Goal: Information Seeking & Learning: Learn about a topic

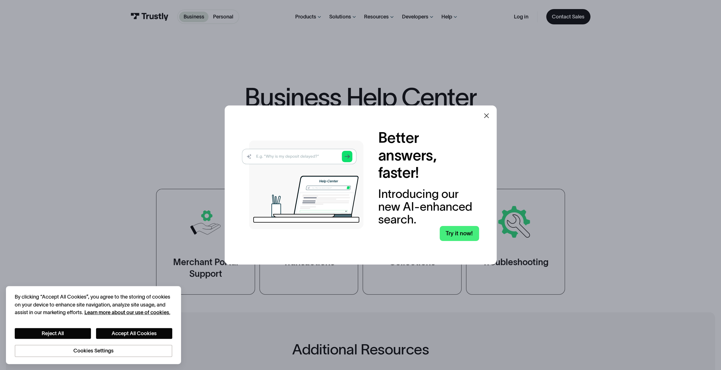
click at [488, 115] on icon at bounding box center [486, 115] width 7 height 7
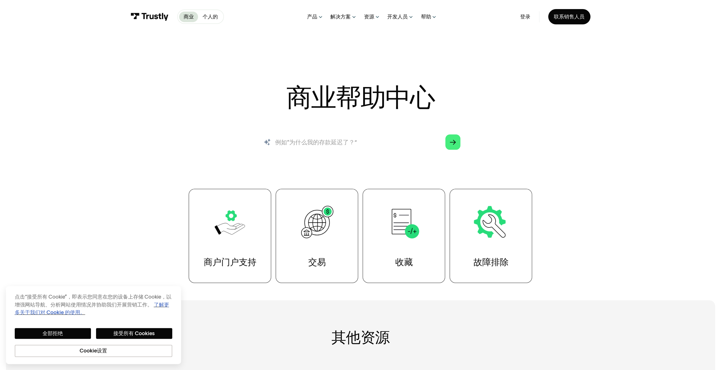
click at [349, 143] on input "搜索" at bounding box center [361, 141] width 212 height 23
click at [339, 142] on input "搜索" at bounding box center [361, 141] width 212 height 23
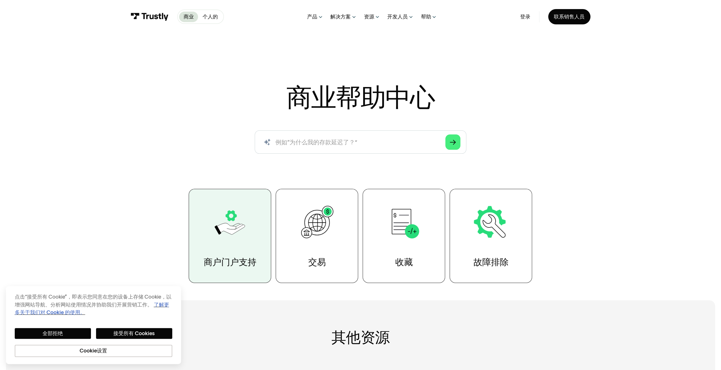
click at [214, 219] on img at bounding box center [230, 222] width 38 height 38
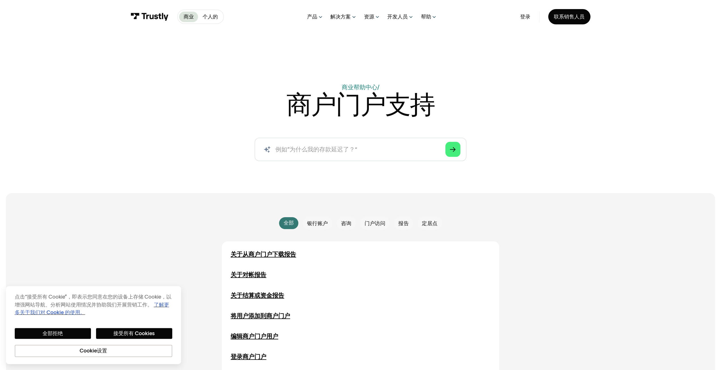
scroll to position [28, 0]
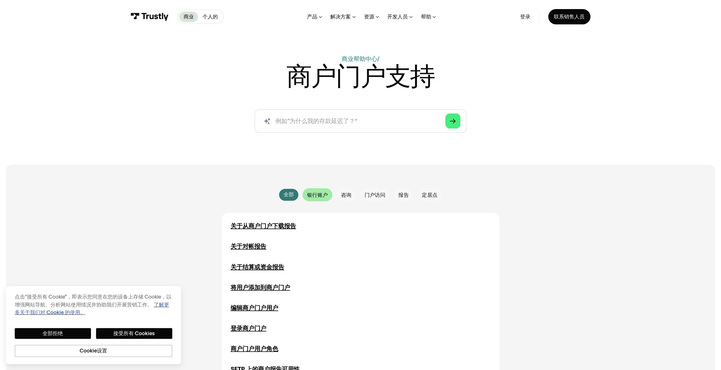
click at [318, 191] on div "电子邮件表格" at bounding box center [316, 194] width 29 height 13
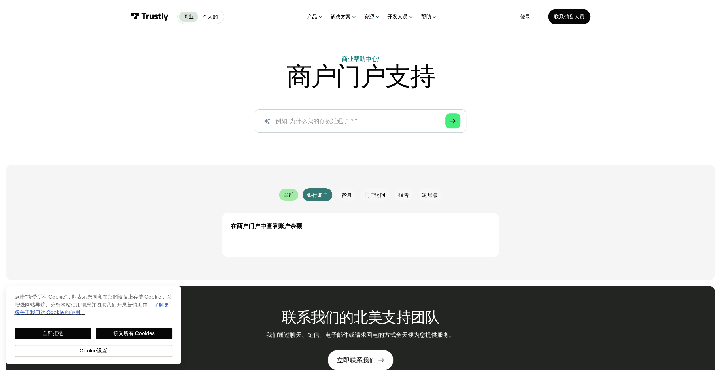
click at [286, 195] on font "全部" at bounding box center [288, 194] width 10 height 6
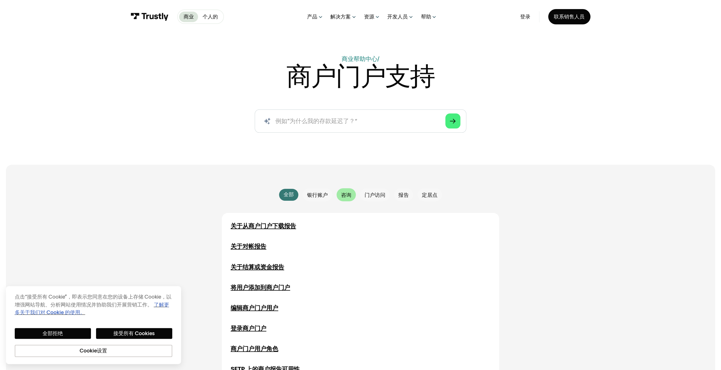
click at [340, 196] on div "电子邮件表格" at bounding box center [345, 194] width 19 height 13
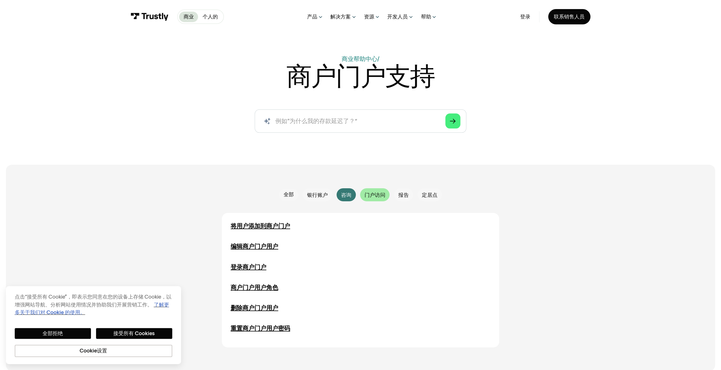
click at [363, 194] on div "电子邮件表格" at bounding box center [374, 194] width 29 height 13
drag, startPoint x: 517, startPoint y: 221, endPoint x: 114, endPoint y: 334, distance: 418.2
click at [114, 334] on font "接受所有 Cookies" at bounding box center [133, 333] width 41 height 6
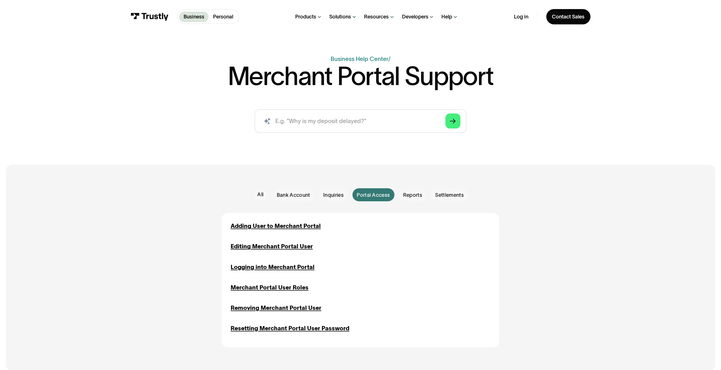
click at [269, 193] on div "Bank Account Bank Account" at bounding box center [291, 194] width 46 height 13
click at [266, 194] on link "All" at bounding box center [260, 195] width 15 height 12
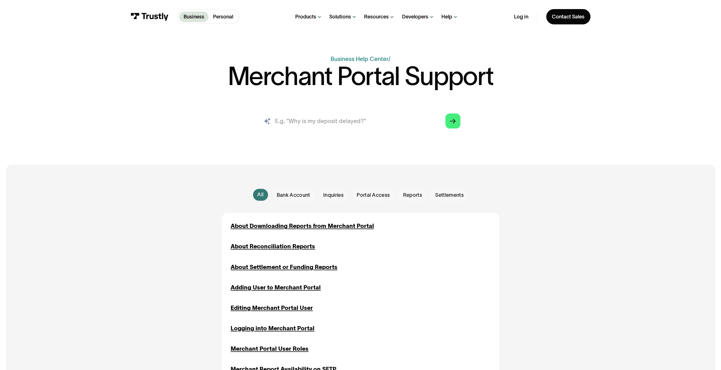
click at [368, 119] on input "search" at bounding box center [361, 120] width 212 height 23
click at [332, 125] on input "search" at bounding box center [361, 120] width 212 height 23
type input "onboarding"
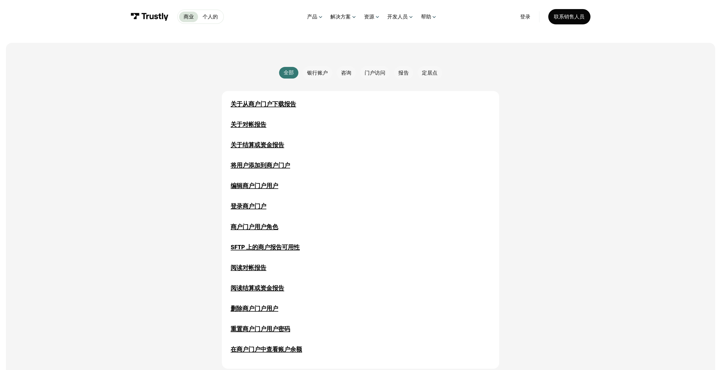
scroll to position [57, 0]
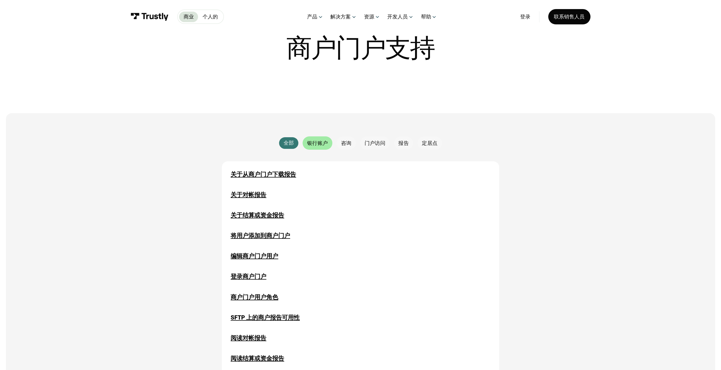
click at [320, 149] on div "电子邮件表格" at bounding box center [316, 142] width 29 height 13
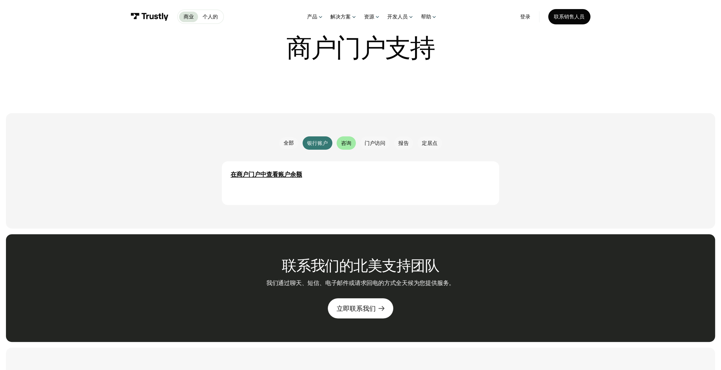
click at [351, 145] on font "咨询" at bounding box center [346, 143] width 10 height 6
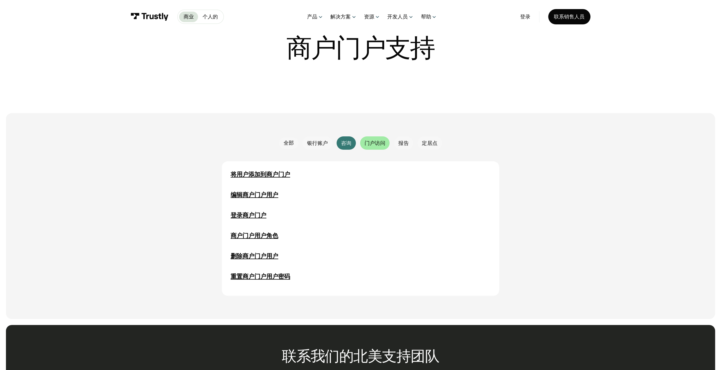
click at [367, 149] on div "电子邮件表格" at bounding box center [374, 142] width 29 height 13
click at [405, 141] on font "报告" at bounding box center [403, 143] width 10 height 6
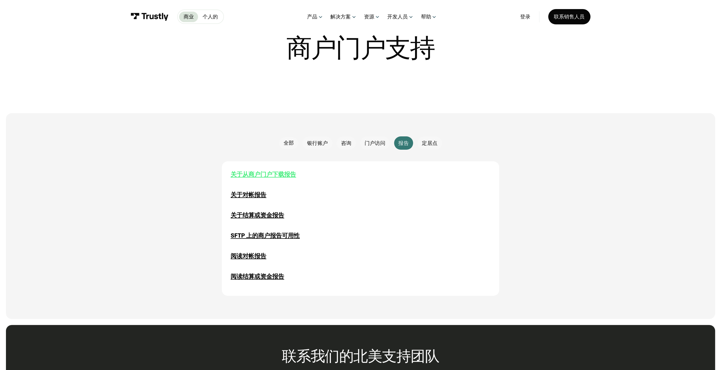
click at [268, 175] on font "关于从商户门户下载报告" at bounding box center [262, 174] width 65 height 7
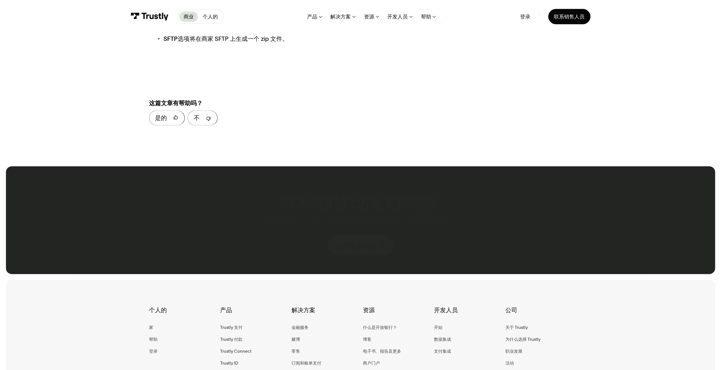
scroll to position [1104, 0]
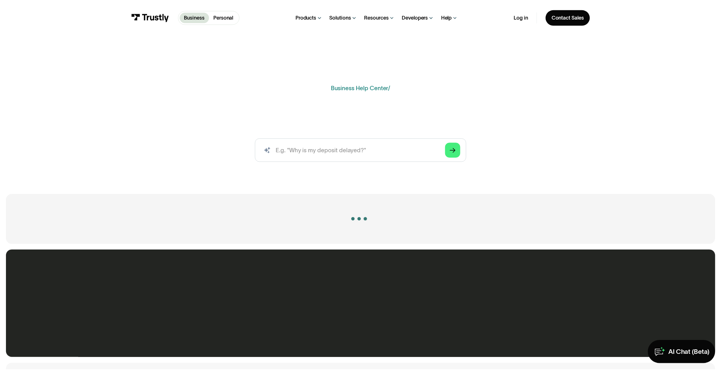
scroll to position [57, 0]
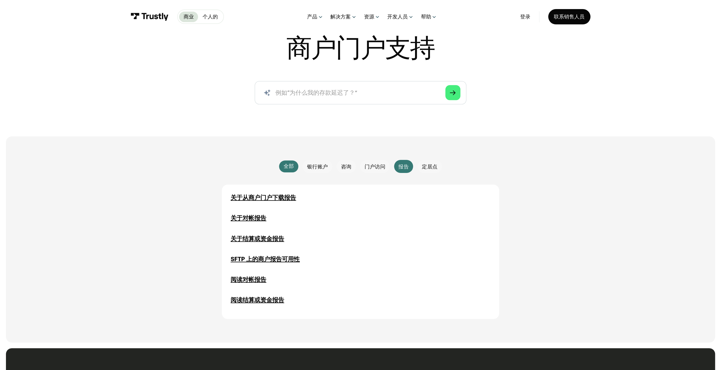
click at [282, 171] on link "全部" at bounding box center [288, 166] width 19 height 12
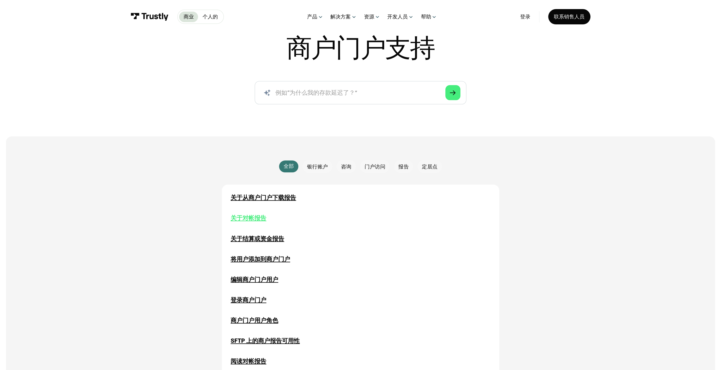
click at [257, 220] on font "关于对帐报告" at bounding box center [248, 217] width 36 height 7
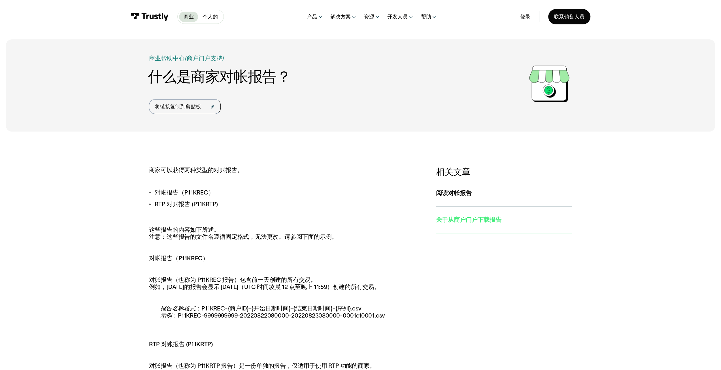
click at [478, 223] on div "关于从商户门户下载报告" at bounding box center [504, 219] width 136 height 9
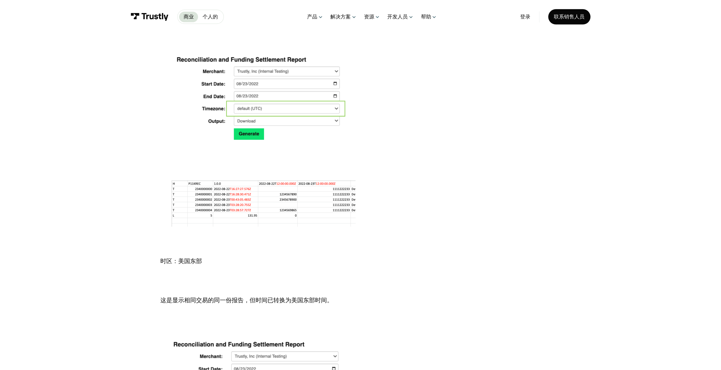
scroll to position [595, 0]
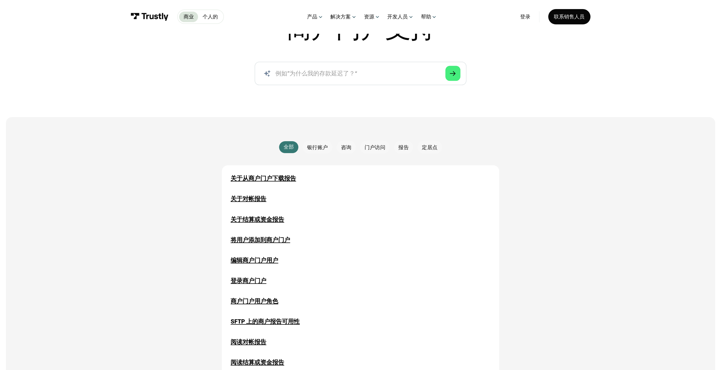
scroll to position [85, 0]
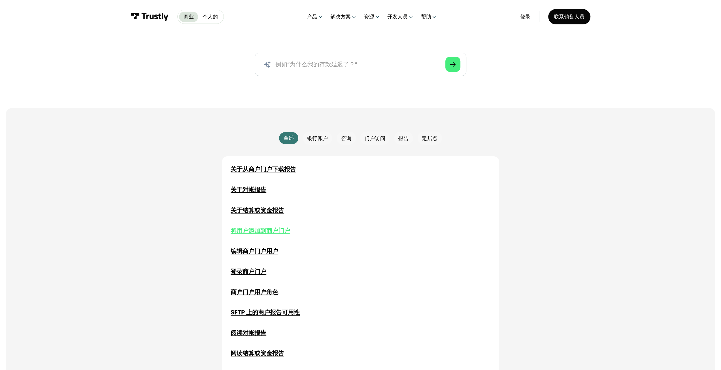
click at [274, 233] on font "将用户添加到商户门户" at bounding box center [259, 230] width 59 height 7
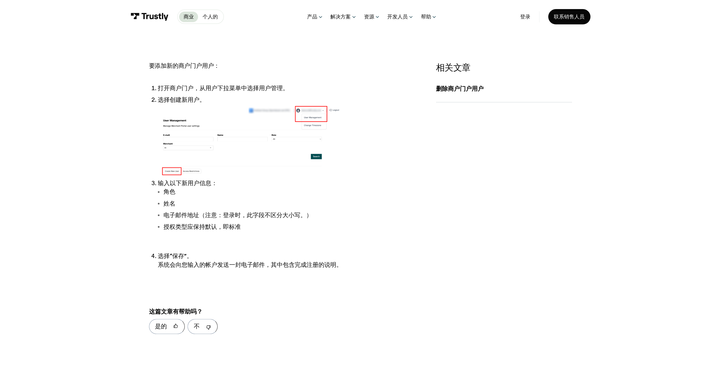
scroll to position [113, 0]
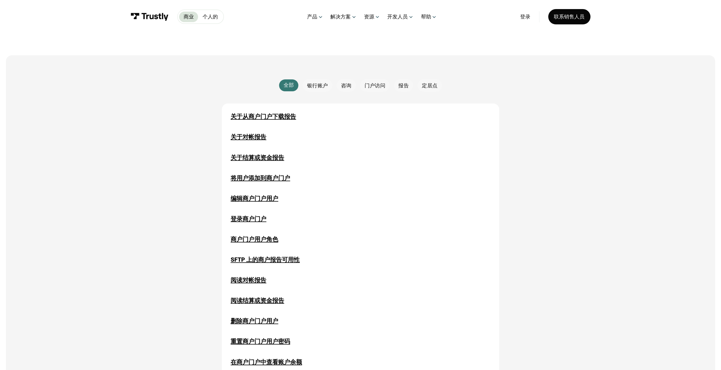
scroll to position [170, 0]
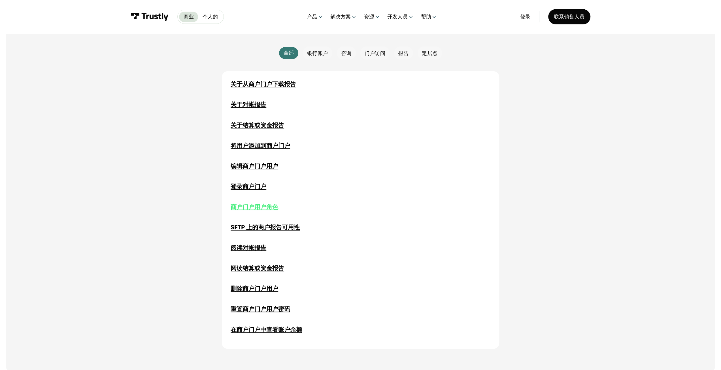
click at [271, 208] on font "商户门户用户角色" at bounding box center [254, 206] width 48 height 7
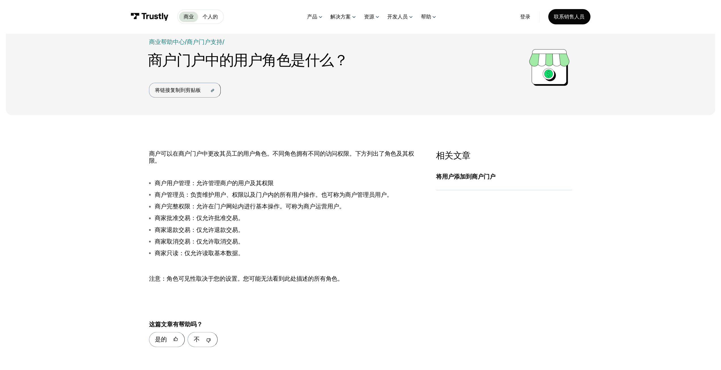
scroll to position [28, 0]
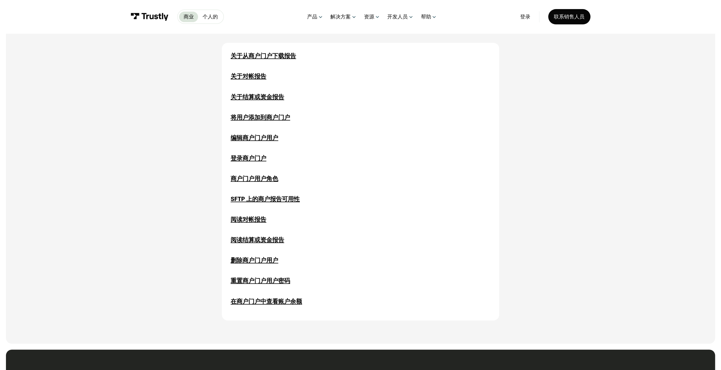
scroll to position [85, 0]
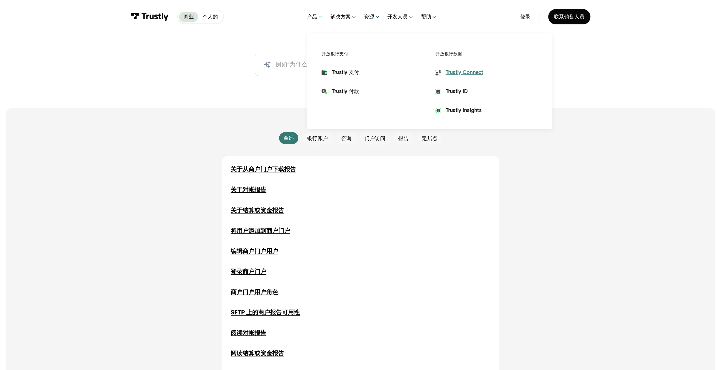
click at [461, 72] on font "Trustly Connect" at bounding box center [464, 72] width 38 height 6
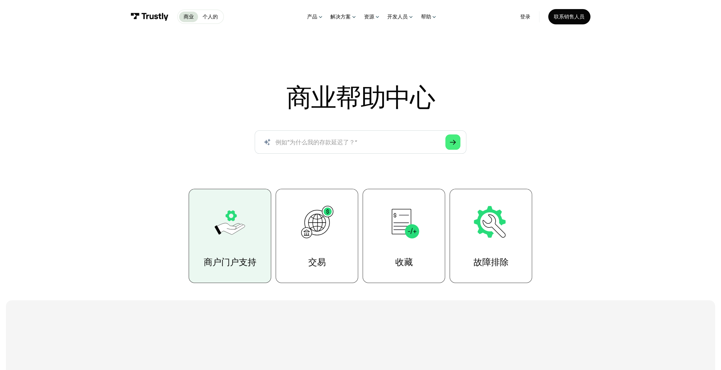
click at [252, 226] on link "商户门户支持" at bounding box center [230, 236] width 82 height 94
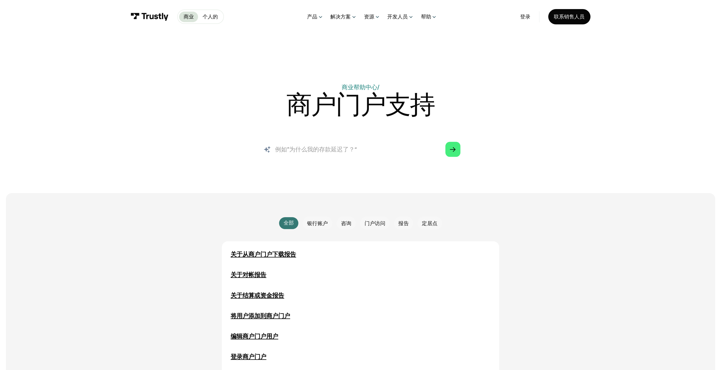
click at [359, 159] on input "搜索" at bounding box center [361, 149] width 212 height 23
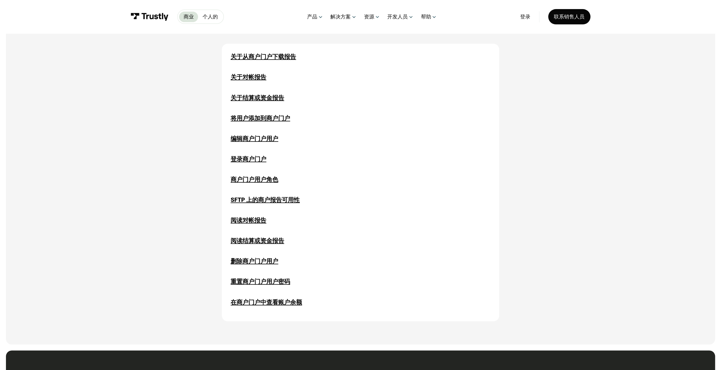
scroll to position [198, 0]
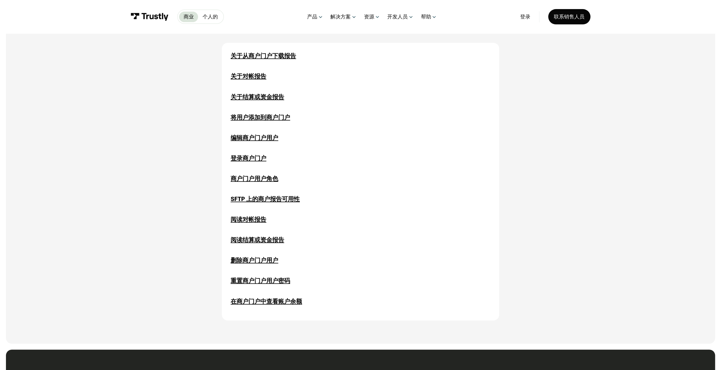
click at [262, 61] on div "关于从商户门户下载报告 报告 关于对帐报告 报告 关于结算或资金报告 报告 定居点 将用户添加到商户门户 咨询 门户访问 编辑商户门户用户 咨询 门户访问 登…" at bounding box center [360, 179] width 260 height 254
click at [263, 59] on font "关于从商户门户下载报告" at bounding box center [262, 55] width 65 height 7
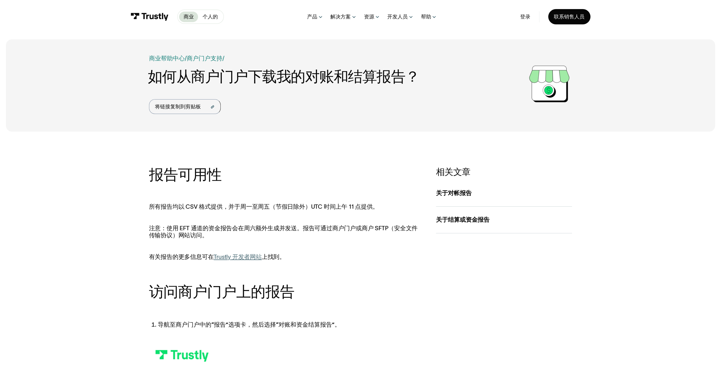
click at [254, 258] on font "Trustly 开发者网站" at bounding box center [238, 256] width 48 height 7
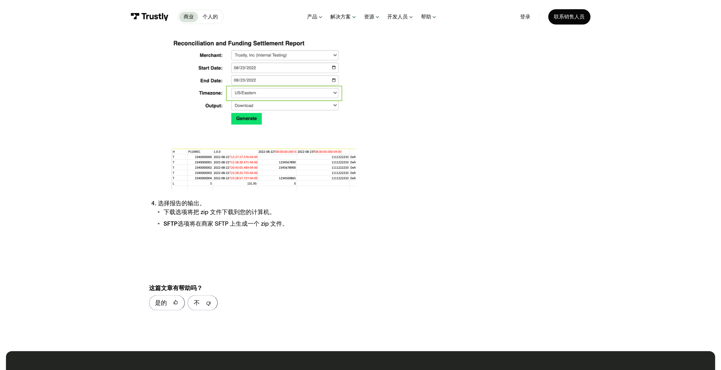
scroll to position [991, 0]
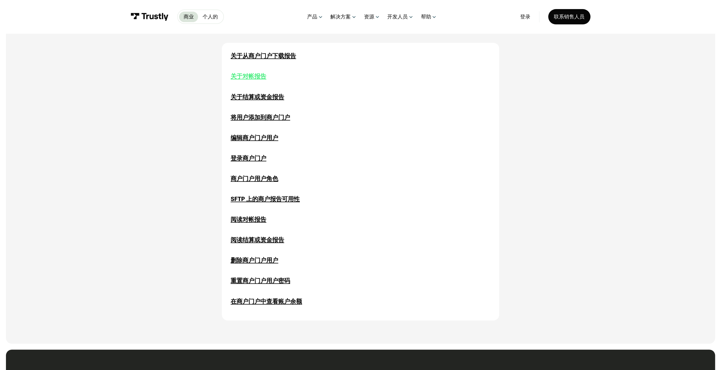
click at [253, 73] on div "关于对帐报告" at bounding box center [248, 76] width 36 height 9
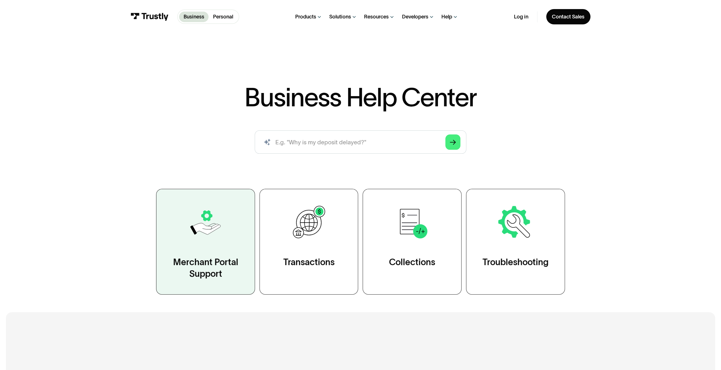
click at [236, 226] on link "Merchant Portal Support" at bounding box center [205, 242] width 99 height 106
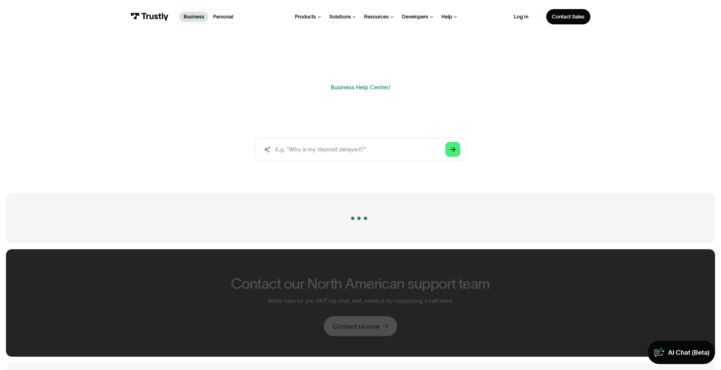
scroll to position [198, 0]
